Goal: Use online tool/utility

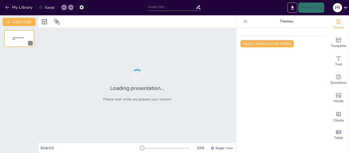
type input "Emerging Technologies in Fungal Diagnostics: A Review of Current Practices"
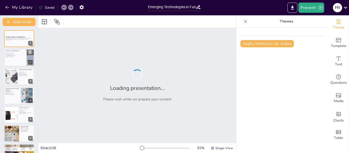
checkbox input "true"
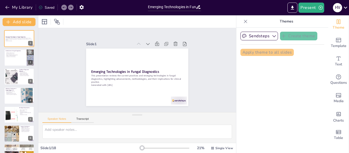
checkbox input "true"
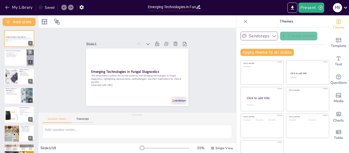
click at [272, 35] on icon "button" at bounding box center [274, 36] width 5 height 5
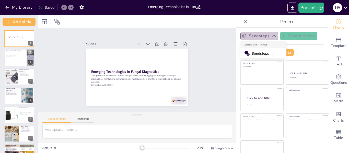
click at [272, 35] on icon "button" at bounding box center [274, 36] width 5 height 5
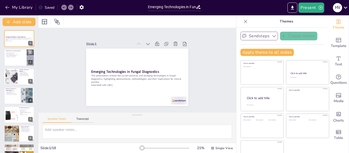
click at [244, 22] on icon at bounding box center [245, 21] width 3 height 3
checkbox input "true"
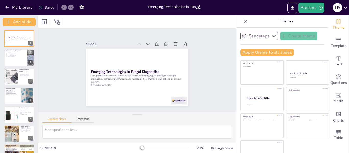
checkbox input "true"
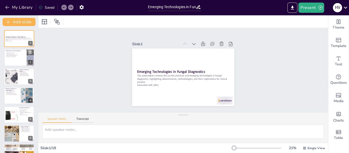
checkbox input "true"
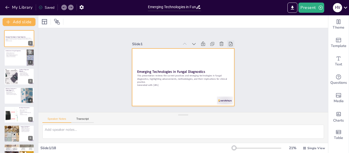
checkbox input "true"
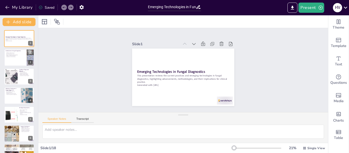
checkbox input "true"
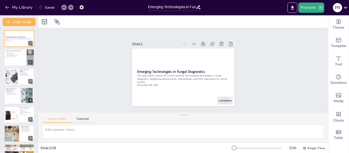
checkbox input "true"
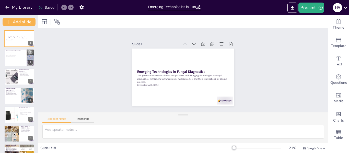
checkbox input "true"
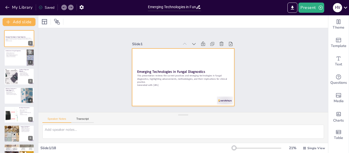
checkbox input "true"
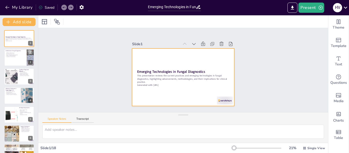
checkbox input "true"
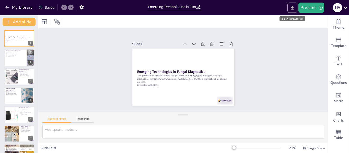
click at [294, 7] on icon "Export to PowerPoint" at bounding box center [292, 8] width 3 height 4
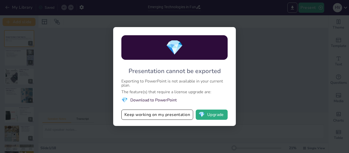
click at [257, 35] on div "💎 Presentation cannot be exported Exporting to PowerPoint is not available in y…" at bounding box center [174, 76] width 349 height 153
checkbox input "true"
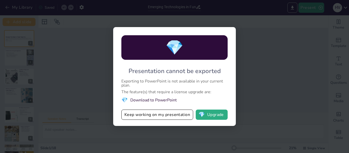
checkbox input "true"
click at [131, 25] on div "💎 Presentation cannot be exported Exporting to PowerPoint is not available in y…" at bounding box center [174, 76] width 349 height 153
click at [131, 22] on div "💎 Presentation cannot be exported Exporting to PowerPoint is not available in y…" at bounding box center [174, 76] width 349 height 153
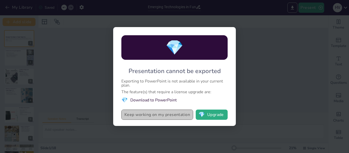
click at [155, 116] on button "Keep working on my presentation" at bounding box center [157, 115] width 72 height 10
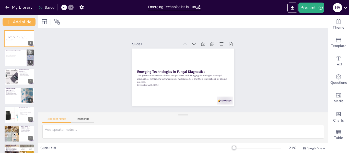
checkbox input "true"
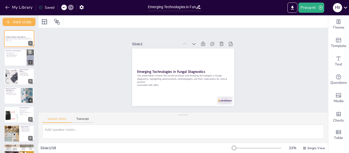
checkbox input "true"
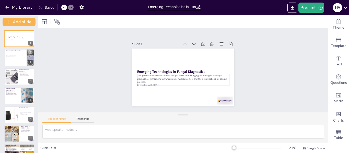
checkbox input "true"
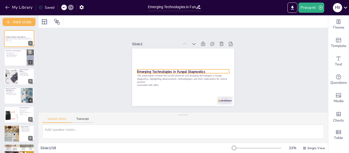
checkbox input "true"
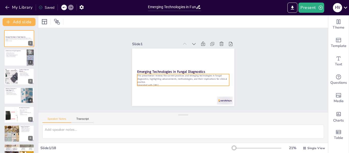
checkbox input "true"
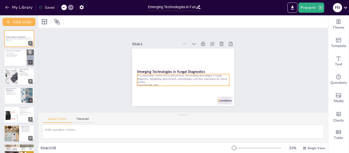
checkbox input "true"
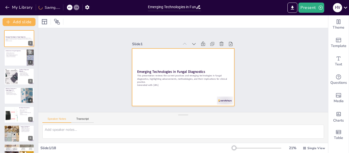
checkbox input "true"
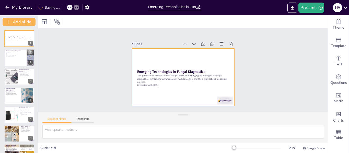
checkbox input "true"
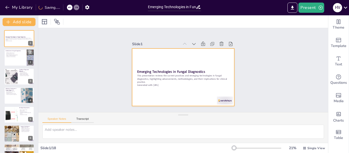
checkbox input "true"
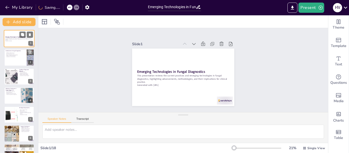
checkbox input "true"
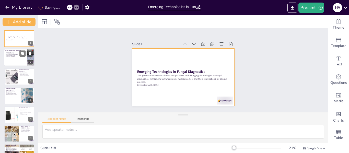
checkbox input "true"
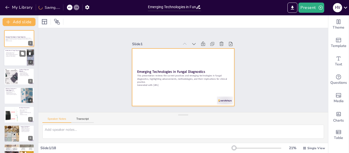
checkbox input "true"
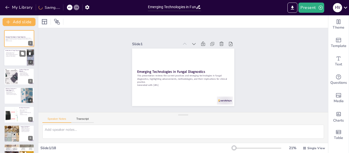
click at [16, 57] on div at bounding box center [19, 57] width 31 height 17
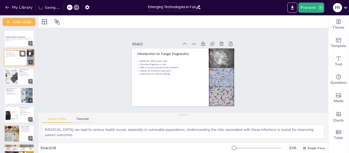
type textarea "[MEDICAL_DATA] can lead to serious health issues, especially in vulnerable popu…"
checkbox input "true"
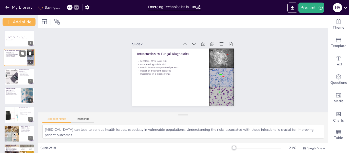
checkbox input "true"
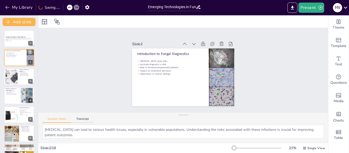
checkbox input "true"
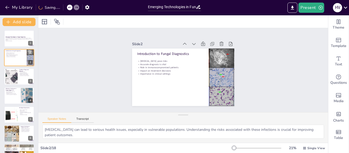
checkbox input "true"
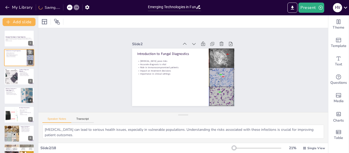
checkbox input "true"
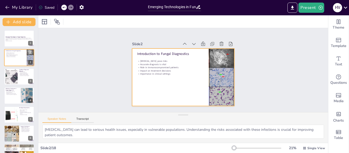
checkbox input "true"
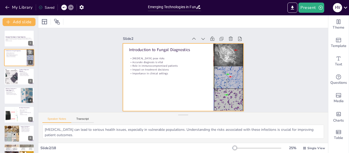
checkbox input "true"
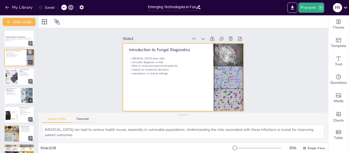
checkbox input "true"
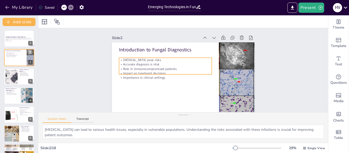
checkbox input "true"
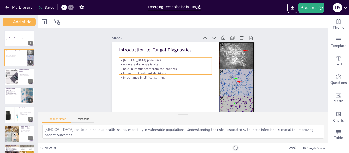
checkbox input "true"
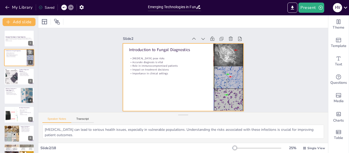
checkbox input "true"
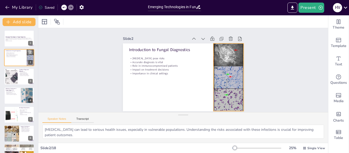
checkbox input "true"
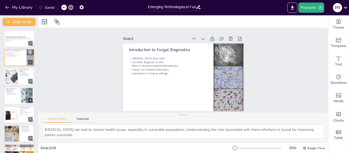
checkbox input "true"
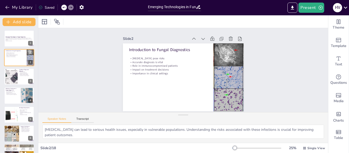
click at [82, 117] on div "Speaker Notes Transcript" at bounding box center [67, 119] width 51 height 7
click at [82, 119] on button "Transcript" at bounding box center [82, 120] width 23 height 6
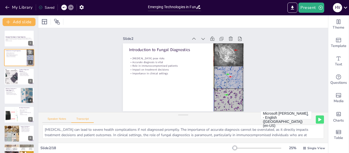
click at [62, 119] on button "Speaker Notes" at bounding box center [56, 120] width 29 height 6
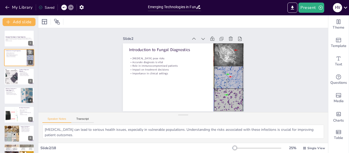
checkbox input "true"
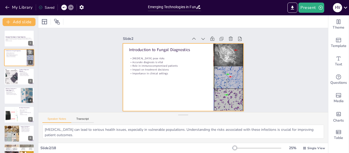
checkbox input "true"
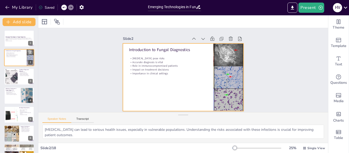
checkbox input "true"
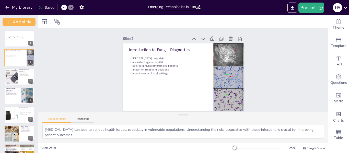
scroll to position [2, 0]
checkbox input "true"
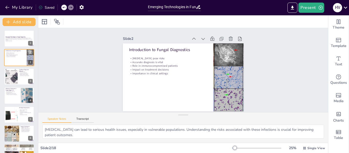
checkbox input "true"
click at [15, 74] on div at bounding box center [11, 77] width 30 height 16
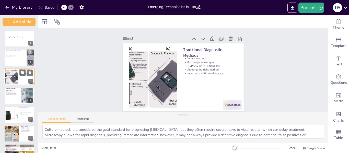
scroll to position [0, 0]
click at [15, 96] on div at bounding box center [19, 95] width 31 height 17
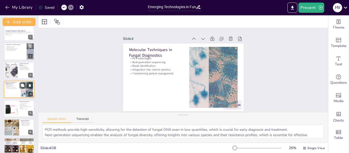
scroll to position [32, 0]
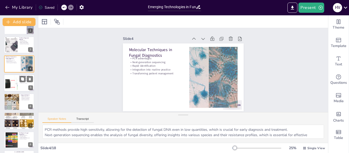
click at [15, 84] on div at bounding box center [12, 83] width 32 height 16
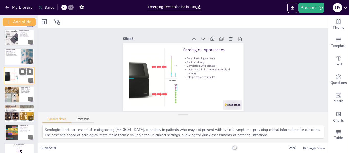
scroll to position [51, 0]
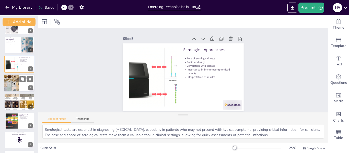
click at [10, 81] on div at bounding box center [11, 82] width 18 height 17
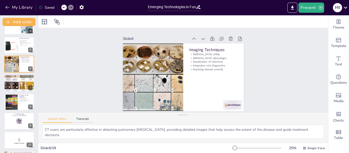
scroll to position [70, 0]
click at [12, 85] on div at bounding box center [19, 82] width 31 height 39
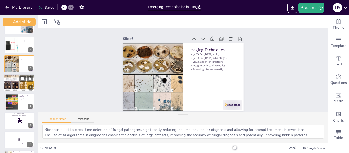
scroll to position [63, 0]
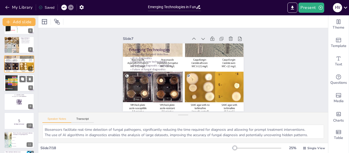
click at [13, 85] on div at bounding box center [12, 83] width 28 height 16
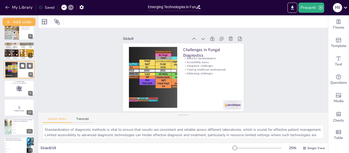
scroll to position [108, 0]
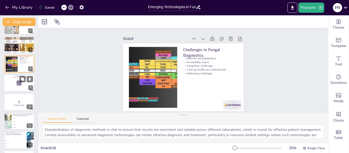
click at [13, 82] on div at bounding box center [19, 82] width 31 height 17
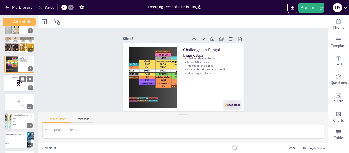
scroll to position [101, 0]
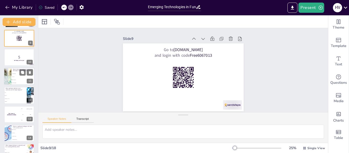
click at [8, 75] on div at bounding box center [7, 76] width 25 height 17
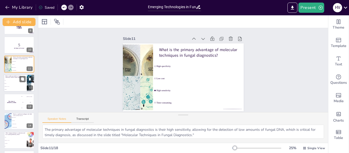
click at [10, 84] on span "Culture" at bounding box center [16, 83] width 22 height 1
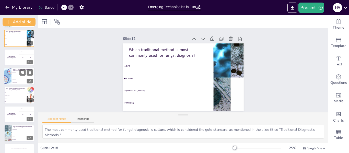
click at [10, 81] on div at bounding box center [7, 76] width 17 height 17
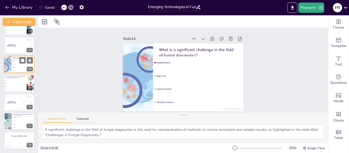
click at [10, 81] on span "X-ray" at bounding box center [15, 80] width 21 height 1
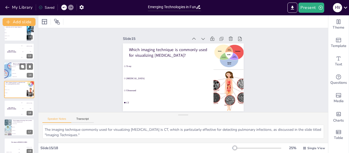
scroll to position [222, 0]
